Goal: Information Seeking & Learning: Learn about a topic

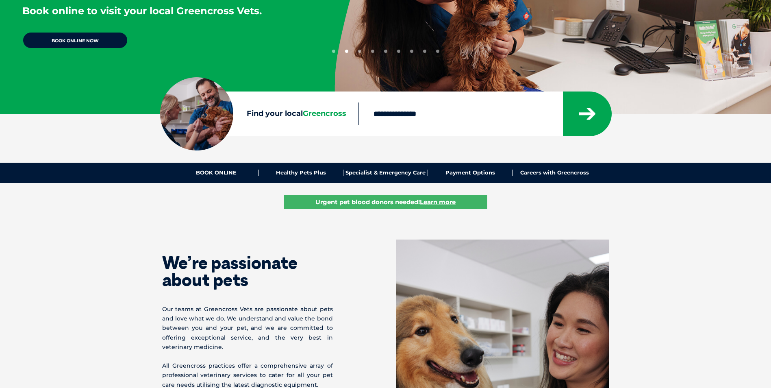
scroll to position [163, 0]
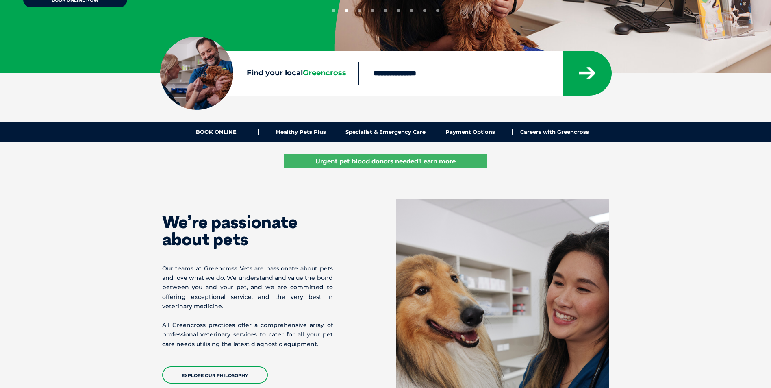
click at [681, 207] on section "We’re passionate about pets Our teams at [GEOGRAPHIC_DATA] are passionate about…" at bounding box center [385, 332] width 771 height 332
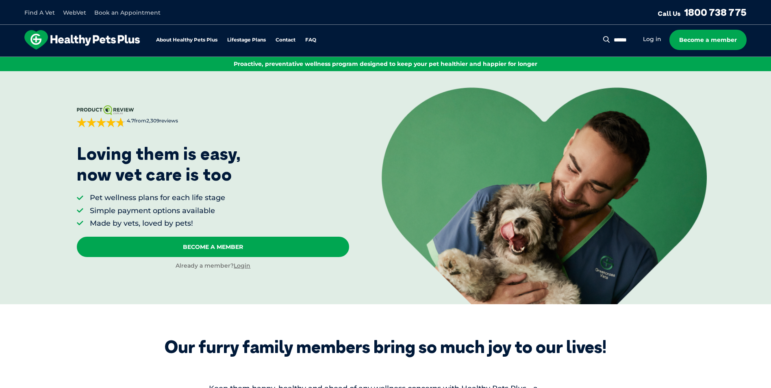
click at [655, 301] on img at bounding box center [544, 195] width 325 height 216
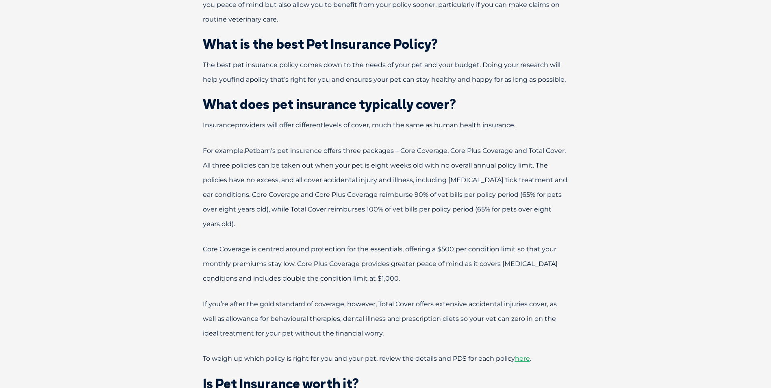
scroll to position [813, 0]
